Goal: Task Accomplishment & Management: Use online tool/utility

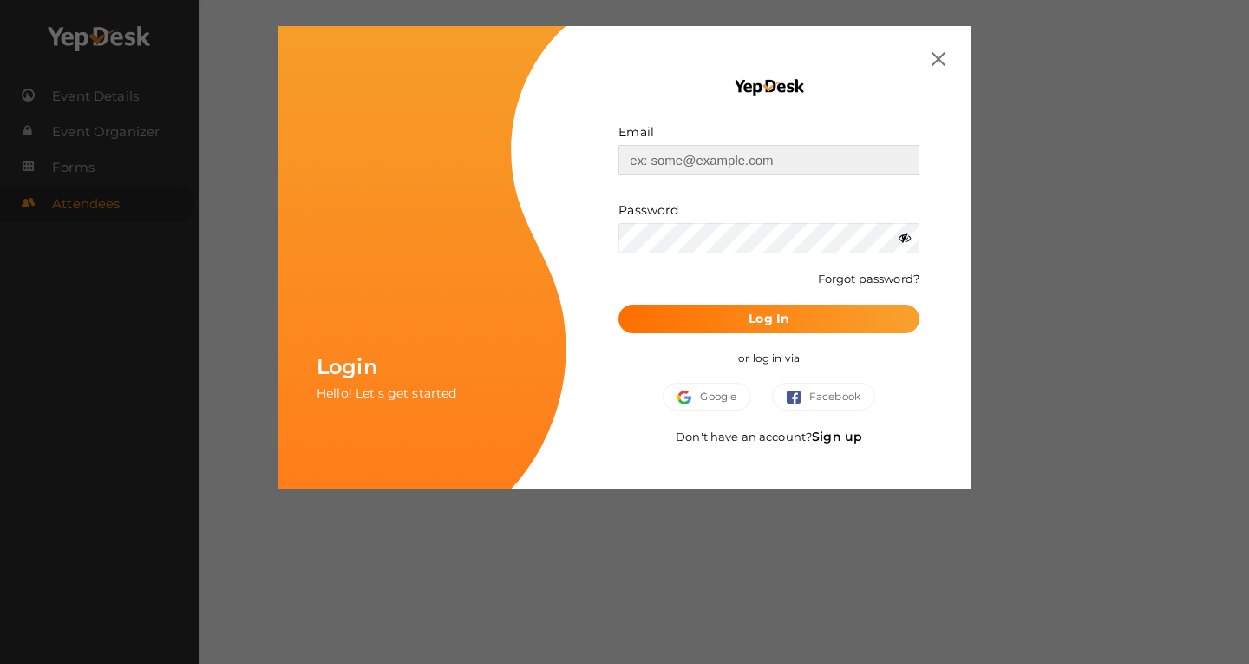
click at [756, 157] on input "text" at bounding box center [769, 160] width 301 height 30
click at [705, 395] on button "Google" at bounding box center [707, 397] width 88 height 28
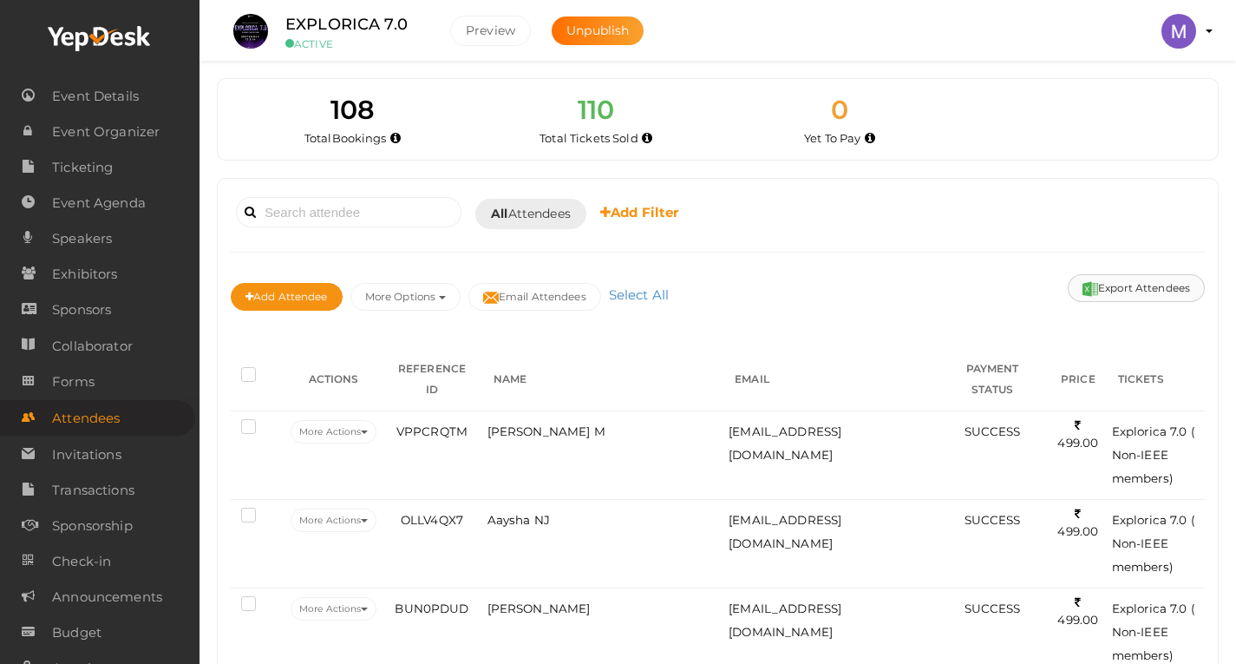
click at [1150, 277] on button "Export Attendees" at bounding box center [1136, 288] width 137 height 28
